Goal: Task Accomplishment & Management: Manage account settings

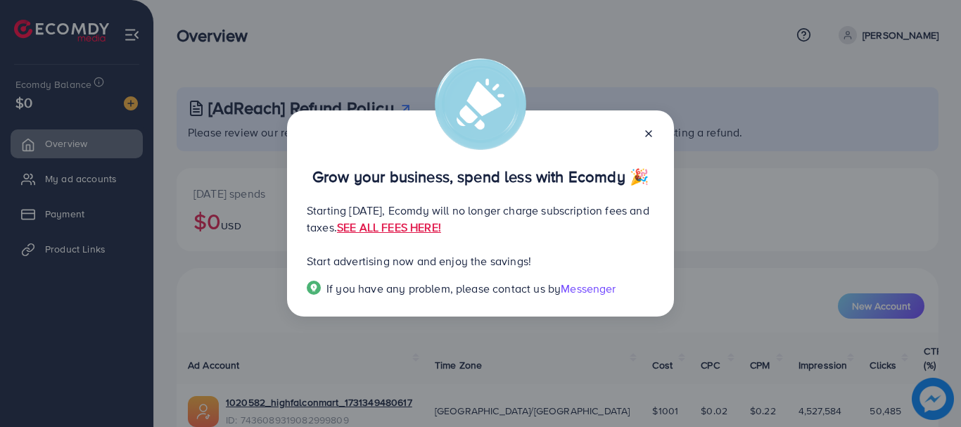
click at [653, 134] on icon at bounding box center [648, 133] width 11 height 11
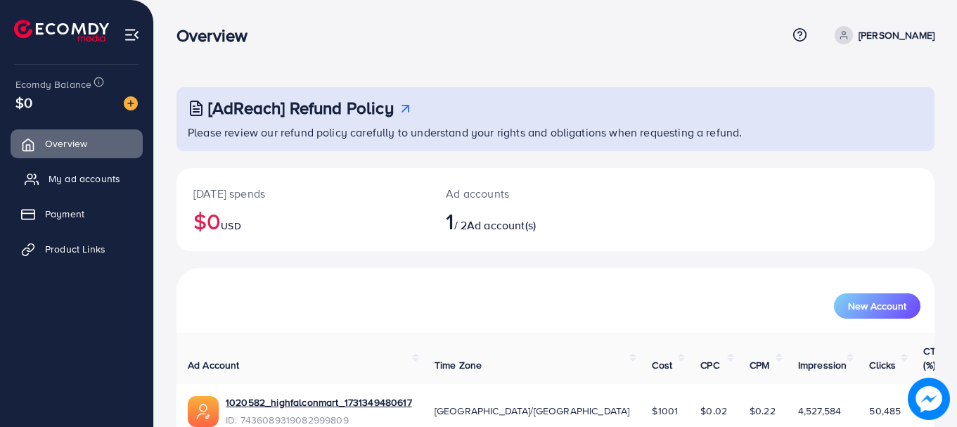
click at [113, 174] on span "My ad accounts" at bounding box center [85, 179] width 72 height 14
